Goal: Navigation & Orientation: Find specific page/section

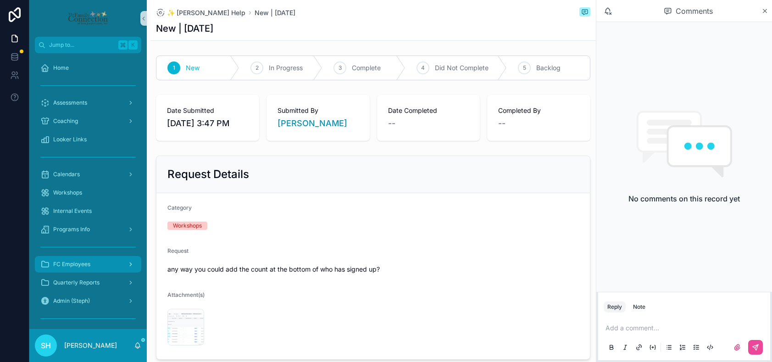
click at [93, 270] on div "FC Employees" at bounding box center [87, 264] width 95 height 15
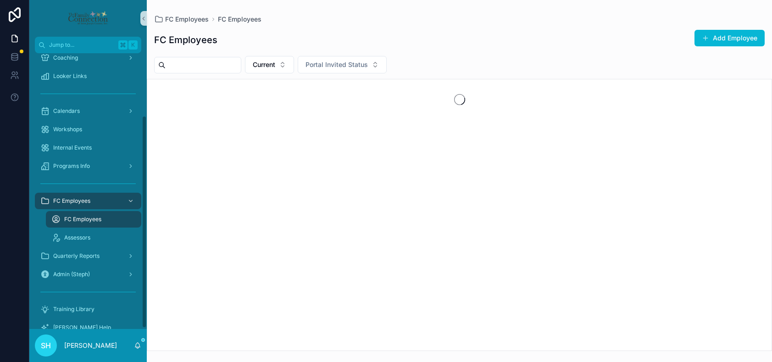
scroll to position [82, 0]
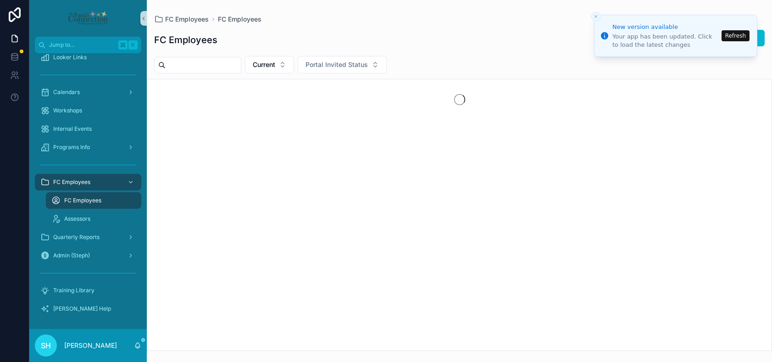
click at [741, 39] on button "Refresh" at bounding box center [736, 35] width 28 height 11
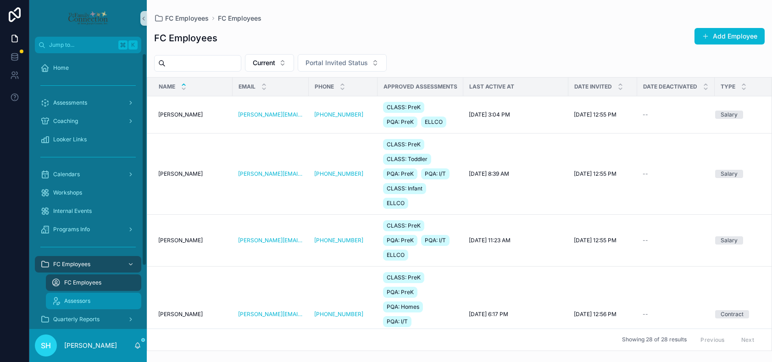
click at [85, 296] on div "Assessors" at bounding box center [93, 301] width 84 height 15
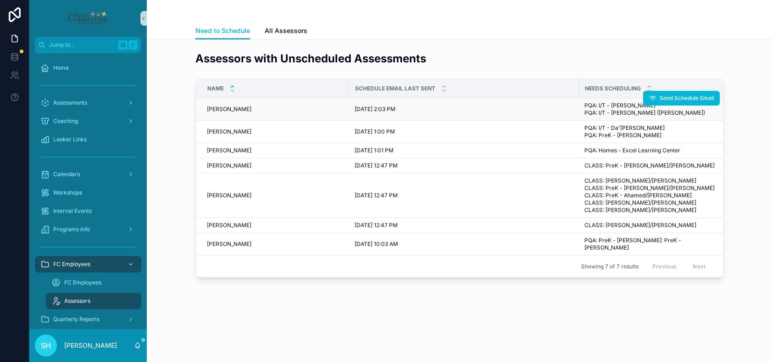
click at [224, 107] on span "[PERSON_NAME]" at bounding box center [229, 109] width 45 height 7
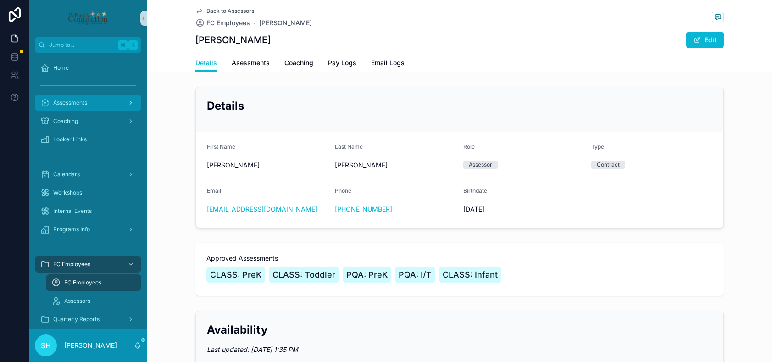
click at [77, 102] on span "Assessments" at bounding box center [70, 102] width 34 height 7
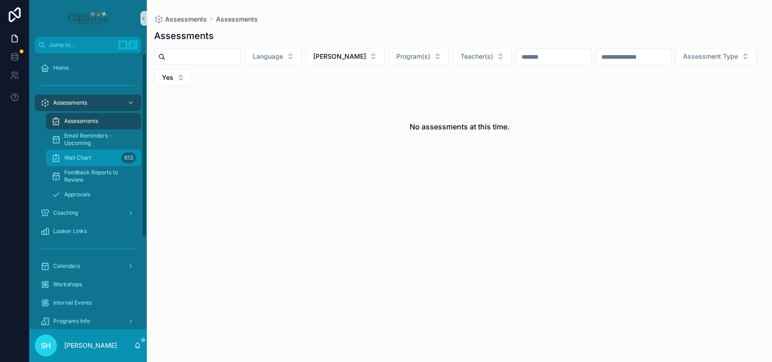
click at [84, 159] on span "Wall Chart" at bounding box center [77, 157] width 27 height 7
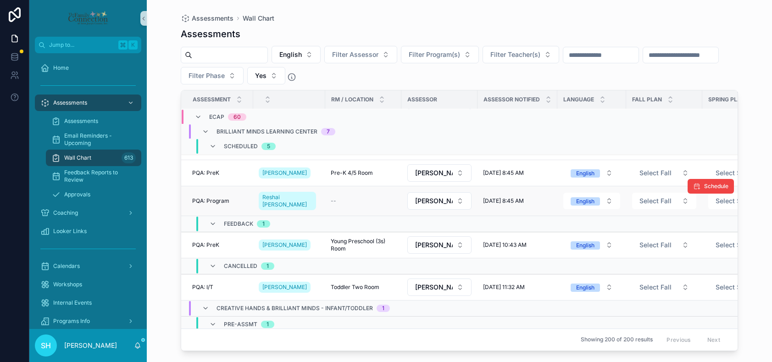
scroll to position [406, 0]
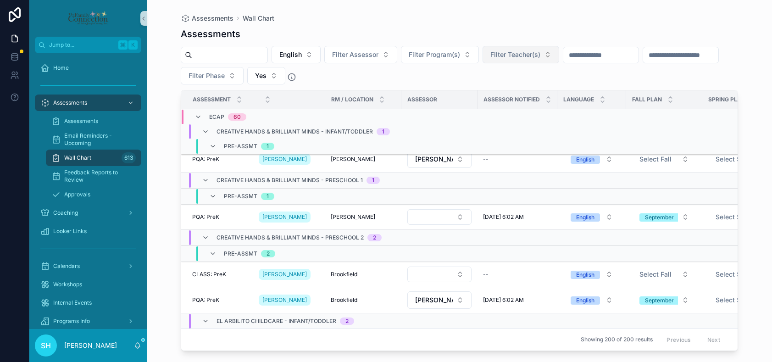
click at [556, 55] on button "Filter Teacher(s)" at bounding box center [521, 54] width 77 height 17
type input "***"
click at [525, 89] on span "[PERSON_NAME] ([PERSON_NAME])" at bounding box center [524, 91] width 92 height 9
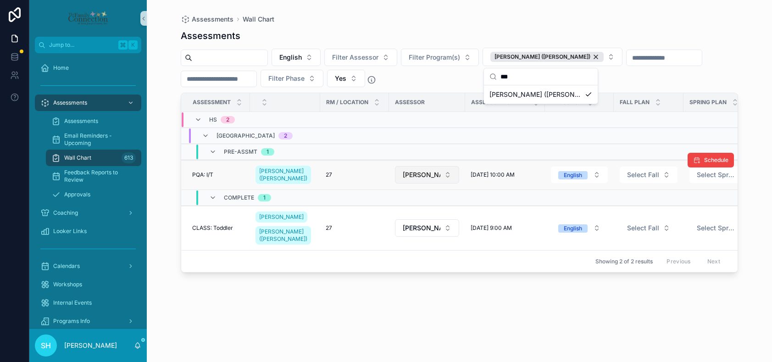
click at [445, 173] on button "[PERSON_NAME]" at bounding box center [427, 174] width 64 height 17
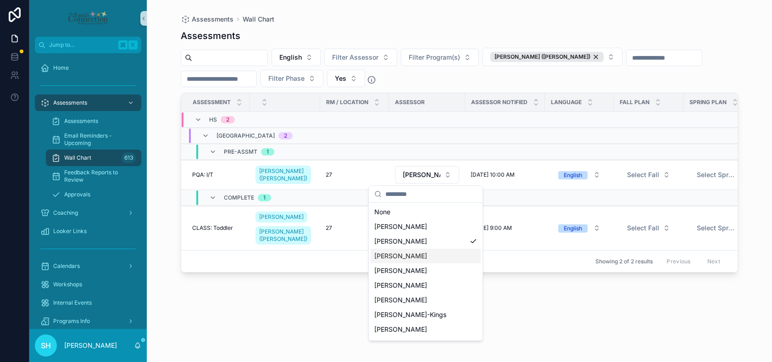
click at [399, 255] on span "[PERSON_NAME]" at bounding box center [400, 255] width 53 height 9
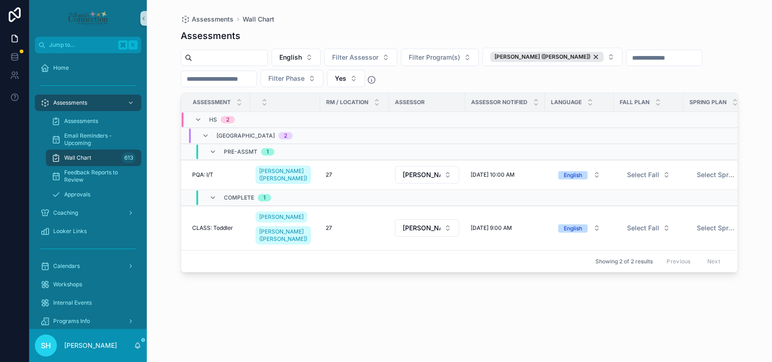
click at [422, 309] on div "Assessments English Filter Assessor Filter Program(s) [PERSON_NAME] ([PERSON_NA…" at bounding box center [460, 187] width 558 height 327
click at [565, 56] on div "[PERSON_NAME] ([PERSON_NAME])" at bounding box center [547, 57] width 113 height 10
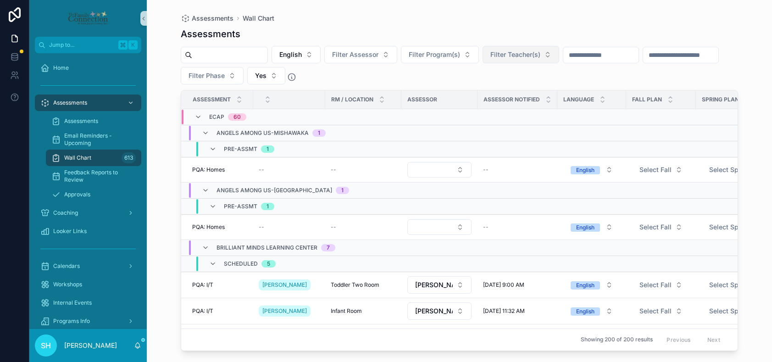
click at [529, 56] on span "Filter Teacher(s)" at bounding box center [516, 54] width 50 height 9
type input "***"
click at [503, 93] on span "[PERSON_NAME]" at bounding box center [504, 91] width 53 height 9
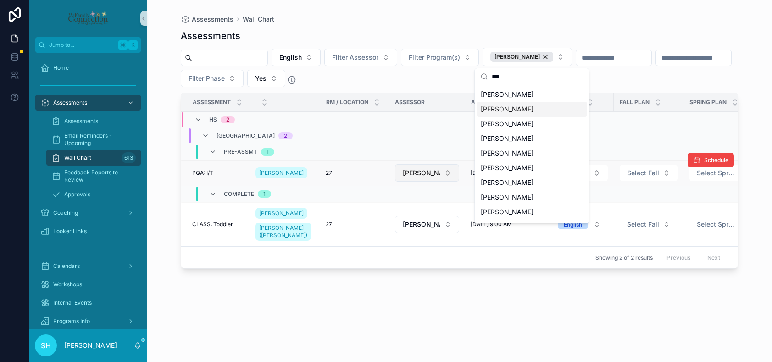
click at [444, 173] on button "[PERSON_NAME]" at bounding box center [427, 172] width 64 height 17
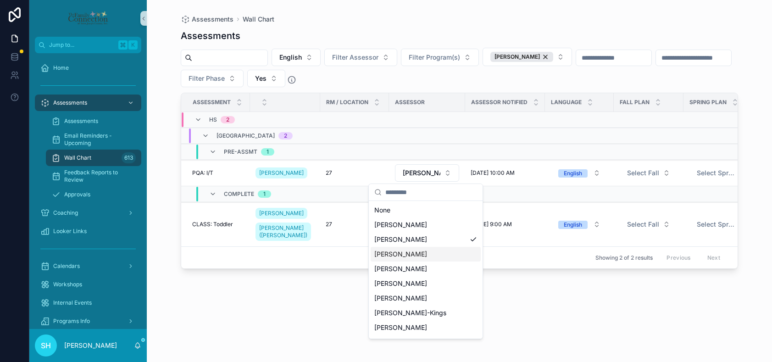
click at [393, 251] on span "[PERSON_NAME]" at bounding box center [400, 254] width 53 height 9
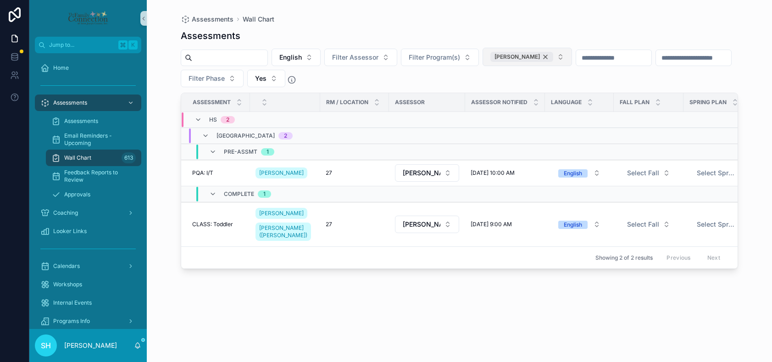
click at [547, 54] on div "[PERSON_NAME]" at bounding box center [522, 57] width 63 height 10
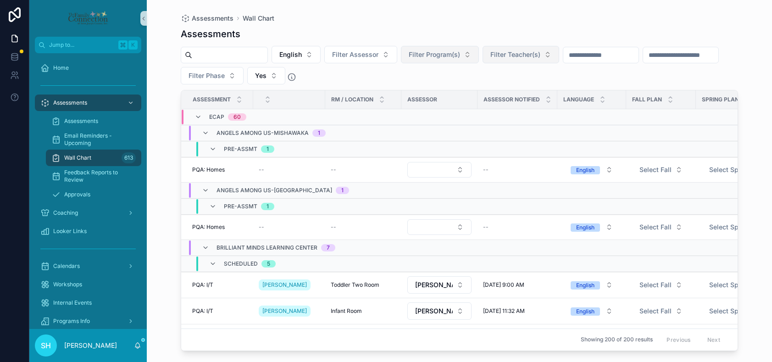
click at [473, 54] on button "Filter Program(s)" at bounding box center [440, 54] width 78 height 17
type input "******"
click at [410, 95] on span "Walkerton" at bounding box center [412, 91] width 30 height 9
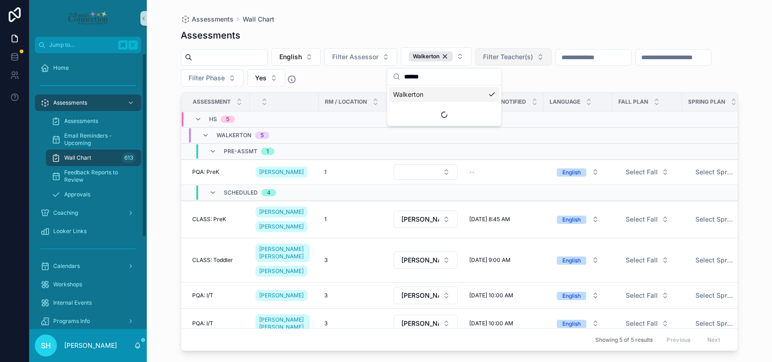
click at [334, 32] on div "Assessments" at bounding box center [460, 35] width 558 height 13
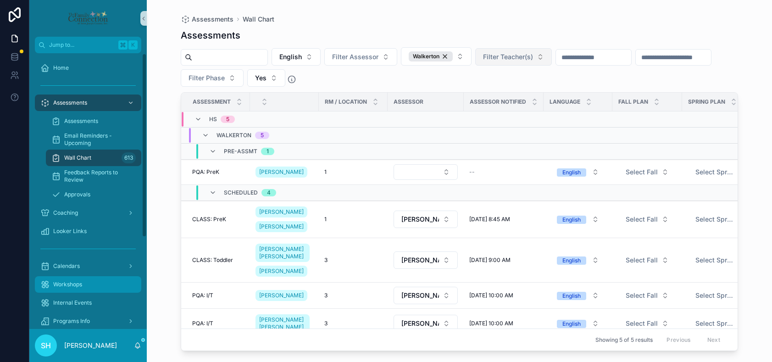
click at [73, 280] on div "Workshops" at bounding box center [87, 284] width 95 height 15
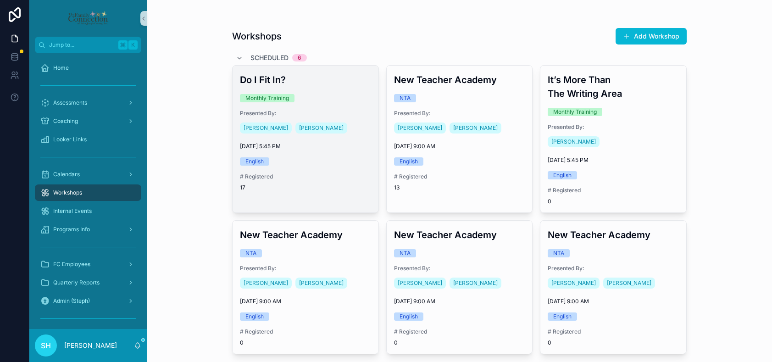
click at [312, 95] on div "Monthly Training" at bounding box center [305, 98] width 131 height 8
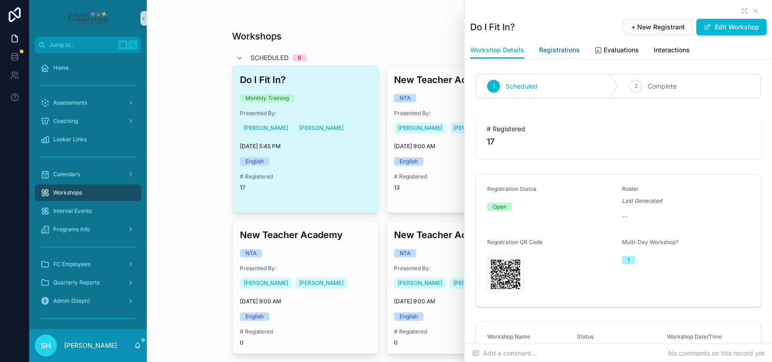
click at [569, 50] on span "Registrations" at bounding box center [559, 49] width 41 height 9
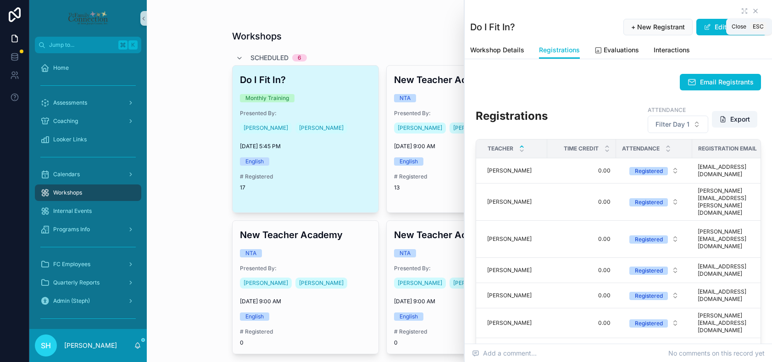
click at [756, 8] on icon "scrollable content" at bounding box center [755, 10] width 7 height 7
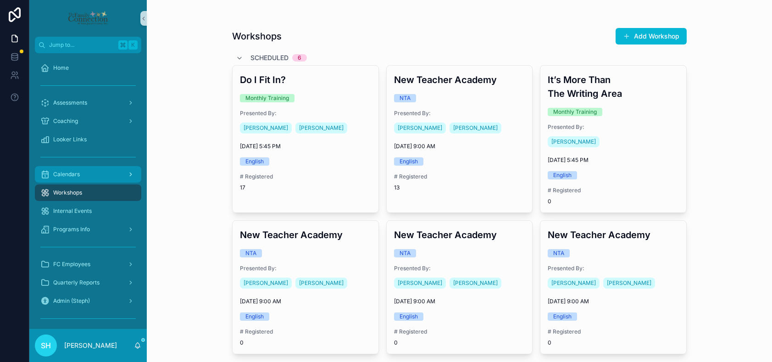
click at [75, 177] on span "Calendars" at bounding box center [66, 174] width 27 height 7
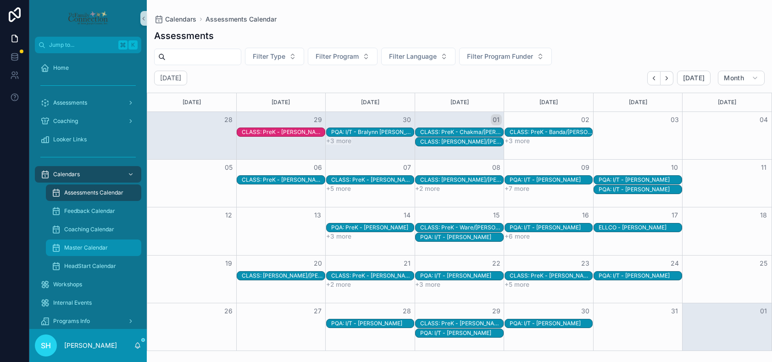
click at [87, 250] on span "Master Calendar" at bounding box center [86, 247] width 44 height 7
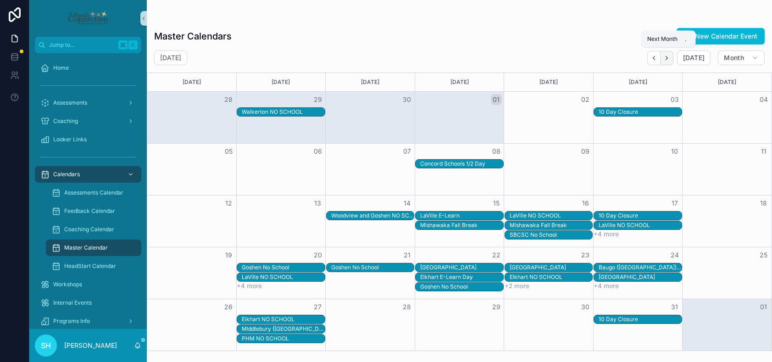
click at [670, 58] on icon "Next" at bounding box center [667, 58] width 7 height 7
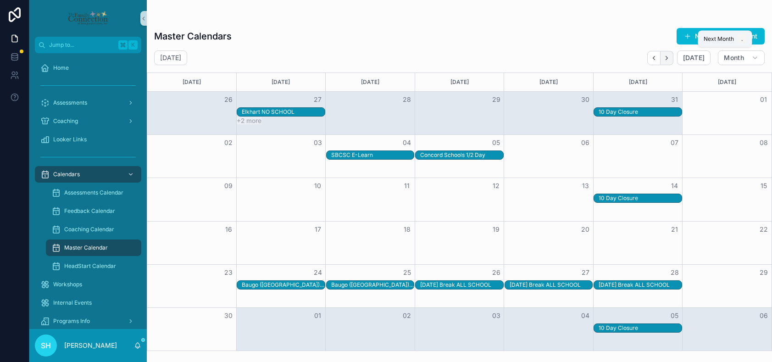
click at [670, 58] on icon "Next" at bounding box center [667, 58] width 7 height 7
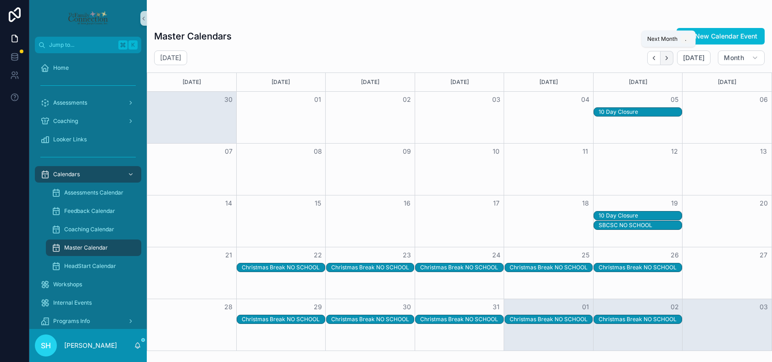
click at [667, 55] on icon "Next" at bounding box center [667, 58] width 7 height 7
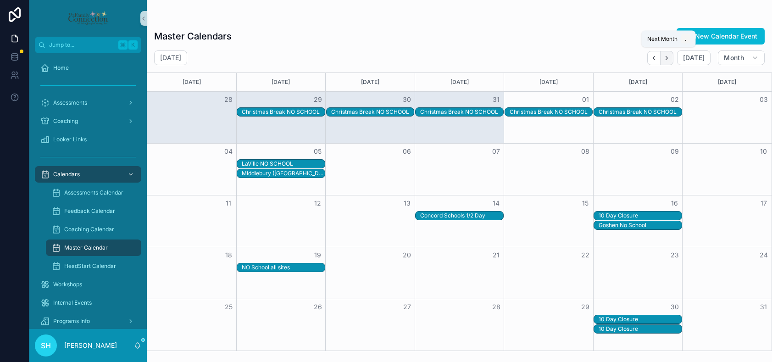
click at [667, 55] on icon "Next" at bounding box center [667, 58] width 7 height 7
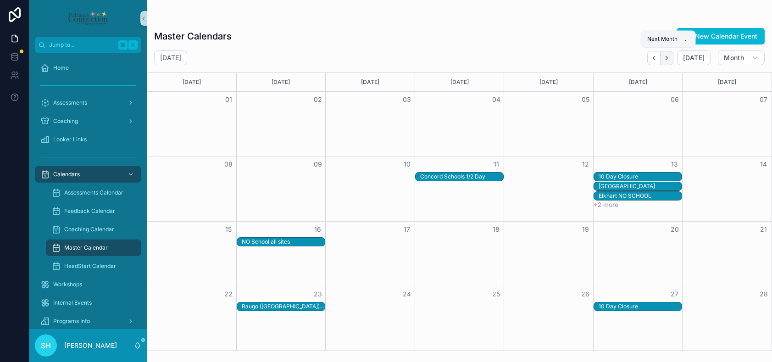
click at [667, 55] on icon "Next" at bounding box center [667, 58] width 7 height 7
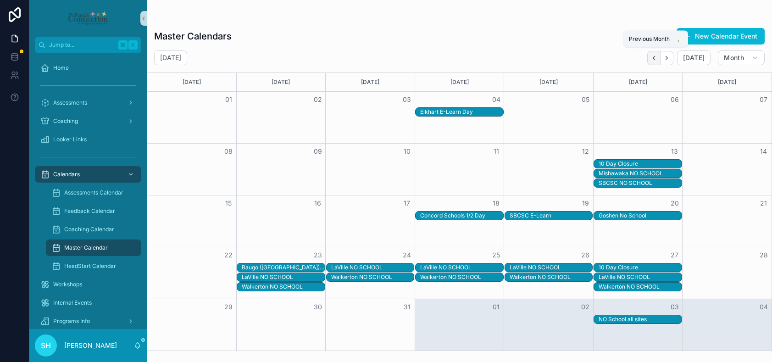
click at [655, 56] on icon "Back" at bounding box center [654, 58] width 7 height 7
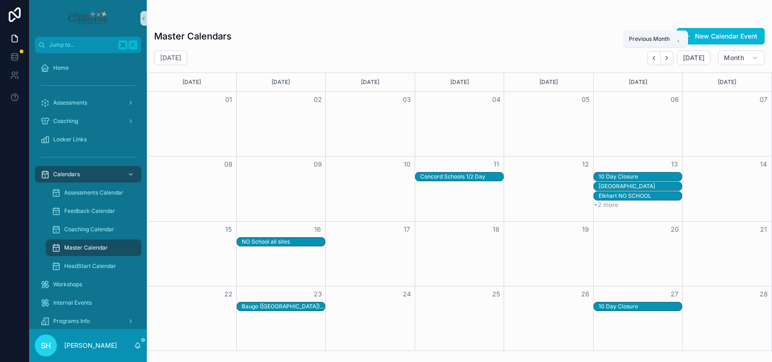
click at [655, 56] on icon "Back" at bounding box center [654, 58] width 7 height 7
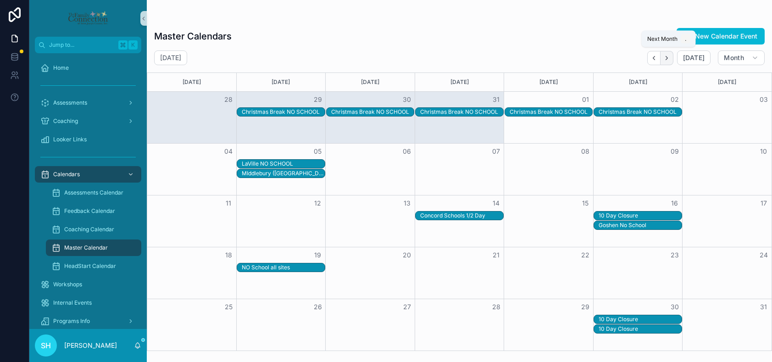
click at [670, 58] on icon "Next" at bounding box center [667, 58] width 7 height 7
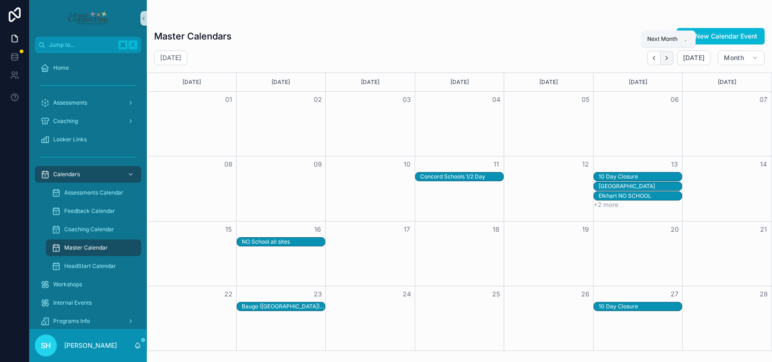
click at [669, 58] on icon "Next" at bounding box center [667, 58] width 7 height 7
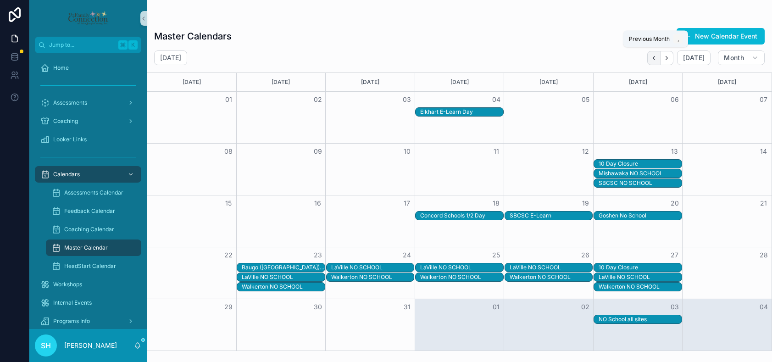
click at [658, 59] on icon "Back" at bounding box center [654, 58] width 7 height 7
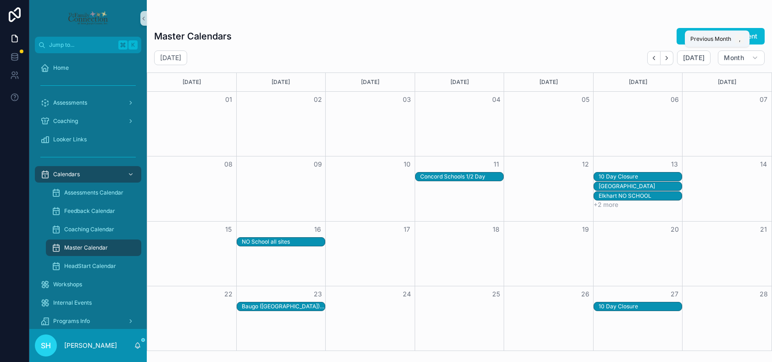
click at [658, 59] on icon "Back" at bounding box center [654, 58] width 7 height 7
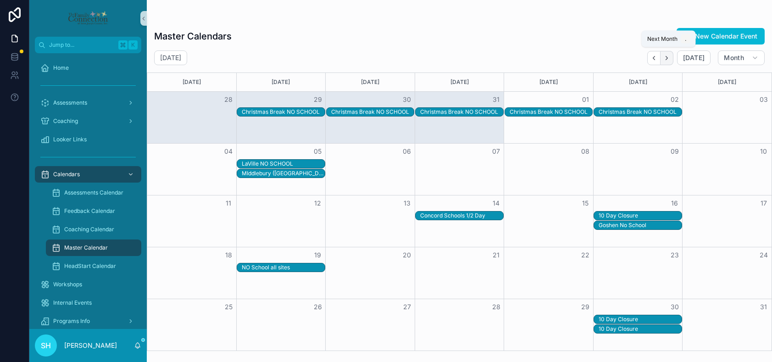
click at [667, 57] on icon "Next" at bounding box center [667, 58] width 7 height 7
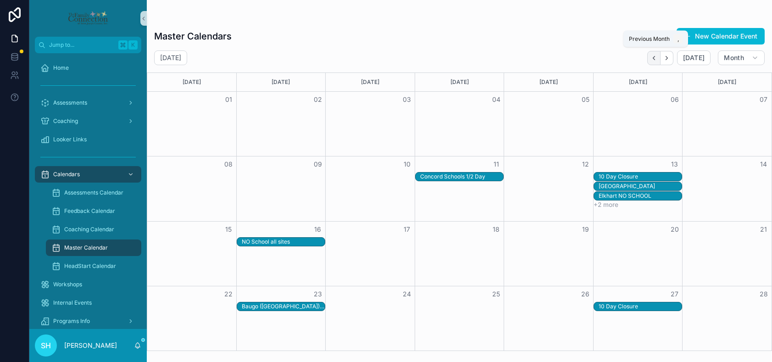
click at [658, 59] on icon "Back" at bounding box center [654, 58] width 7 height 7
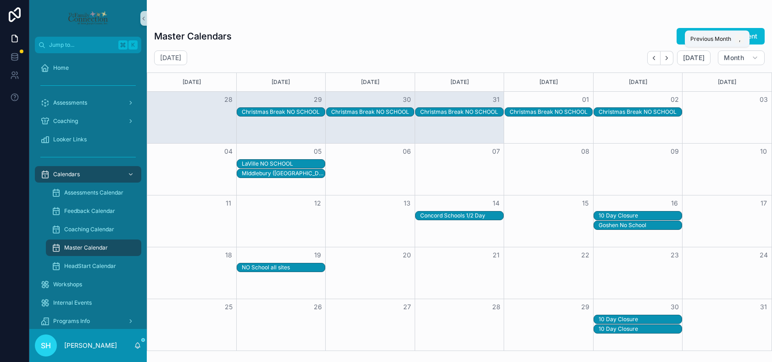
click at [658, 59] on icon "Back" at bounding box center [654, 58] width 7 height 7
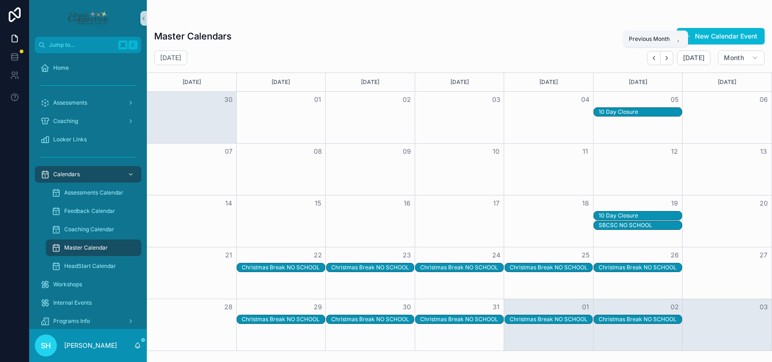
click at [658, 59] on icon "Back" at bounding box center [654, 58] width 7 height 7
